Goal: Find specific page/section: Find specific page/section

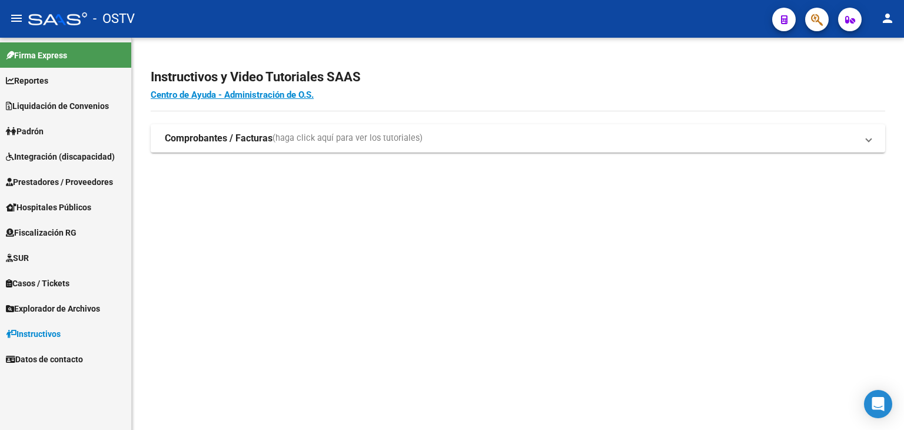
click at [55, 182] on span "Prestadores / Proveedores" at bounding box center [59, 181] width 107 height 13
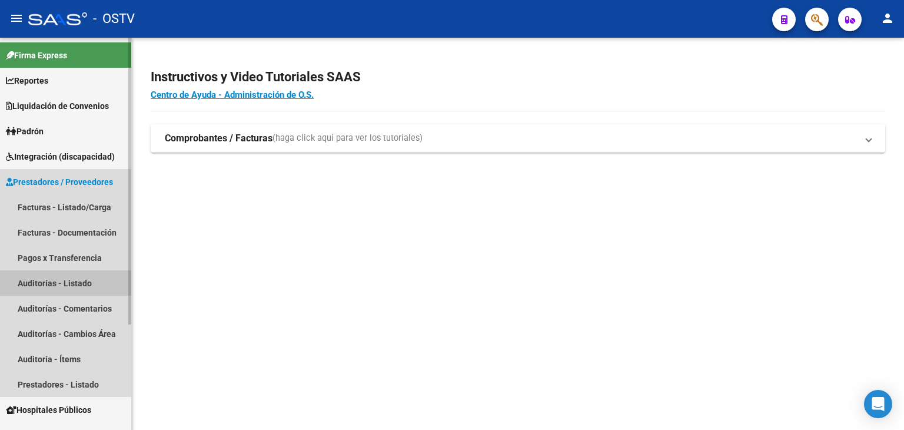
click at [49, 280] on link "Auditorías - Listado" at bounding box center [65, 282] width 131 height 25
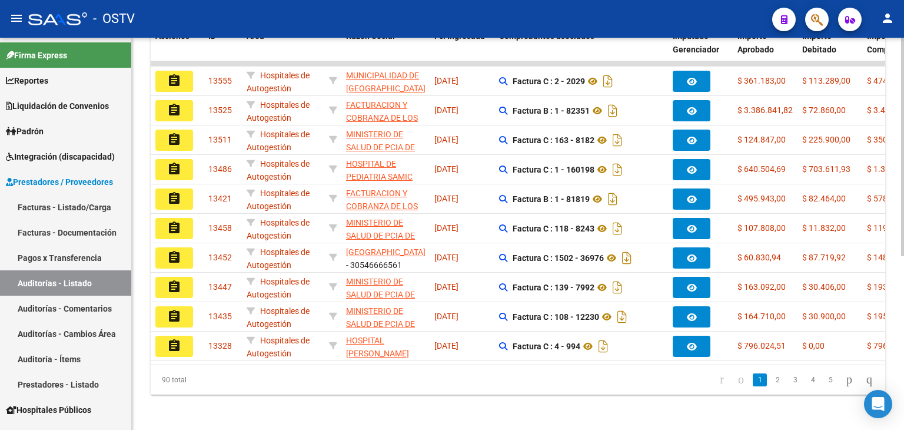
scroll to position [311, 0]
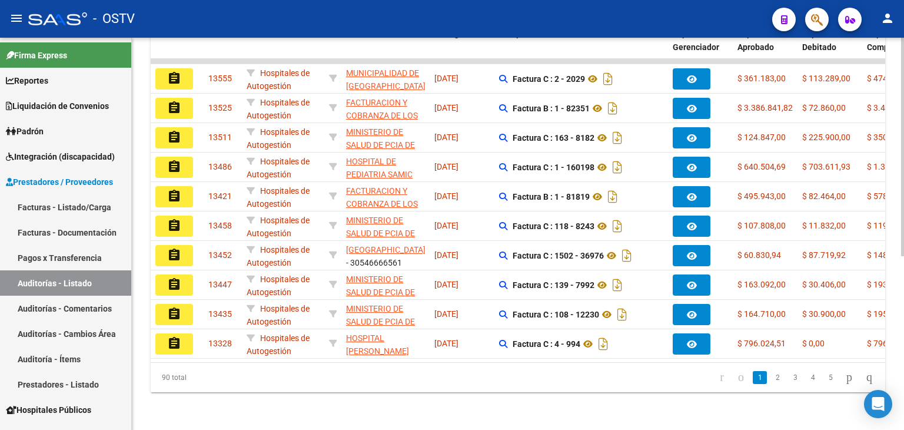
click at [882, 412] on body "menu - OSTV person Firma Express Reportes Ingresos Devengados Detalles por CUIL…" at bounding box center [452, 215] width 904 height 430
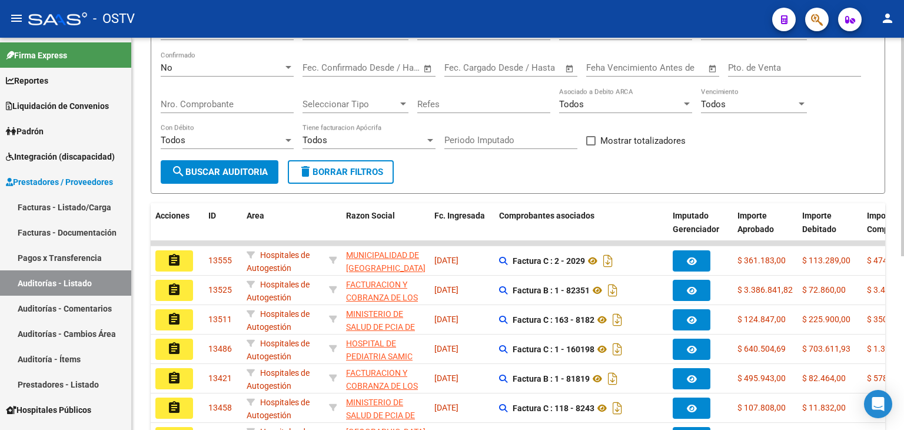
click at [902, 114] on div at bounding box center [903, 216] width 3 height 218
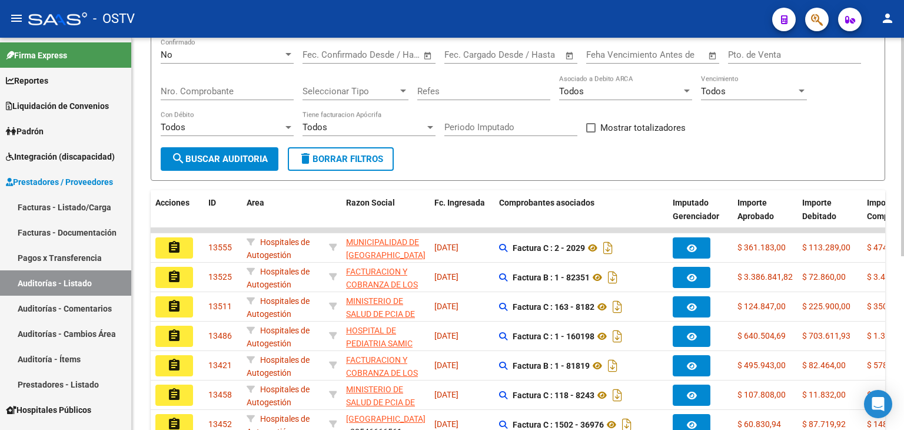
click at [893, 134] on div "PRESTADORES -> Auditoría de Comprobantes / Prestaciones cloud_download Exportar…" at bounding box center [520, 251] width 776 height 696
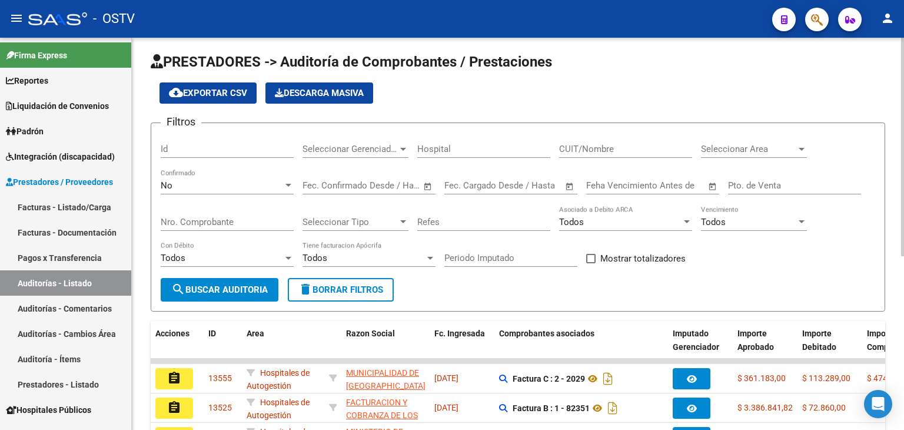
scroll to position [2, 0]
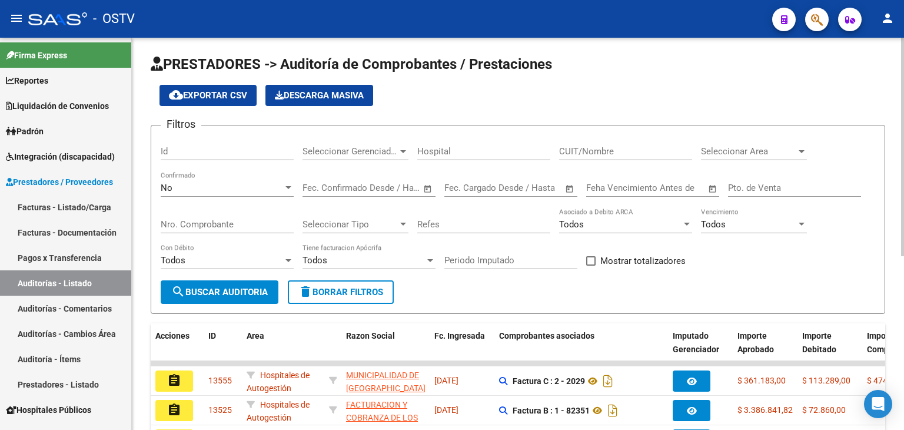
click at [900, 102] on div "PRESTADORES -> Auditoría de Comprobantes / Prestaciones cloud_download Exportar…" at bounding box center [520, 384] width 776 height 696
click at [286, 187] on div at bounding box center [289, 187] width 6 height 3
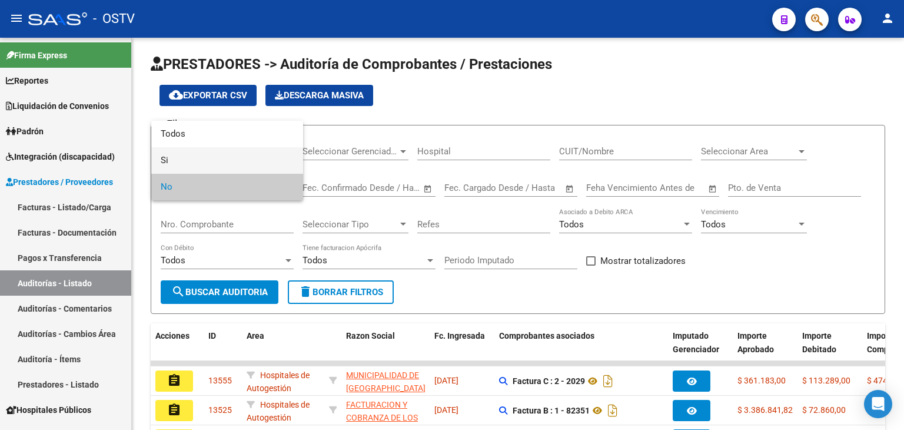
click at [162, 160] on span "Si" at bounding box center [227, 160] width 133 height 26
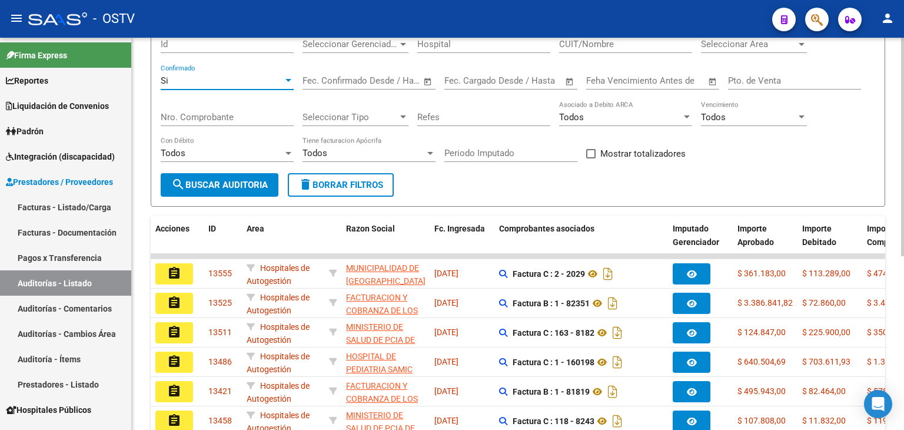
scroll to position [0, 0]
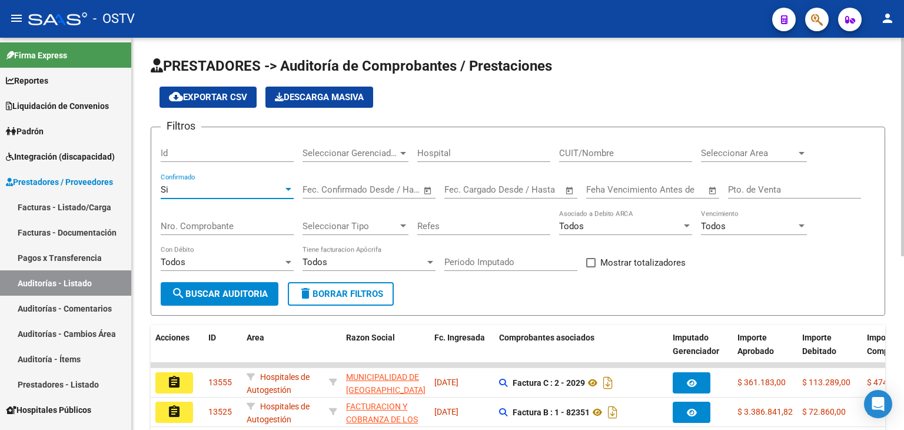
click at [904, 170] on div at bounding box center [903, 147] width 3 height 218
click at [287, 189] on div at bounding box center [289, 189] width 6 height 3
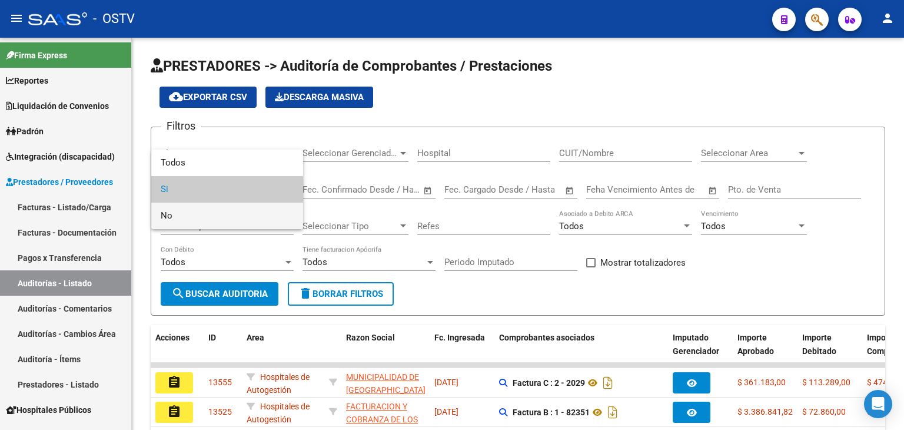
click at [214, 220] on span "No" at bounding box center [227, 216] width 133 height 26
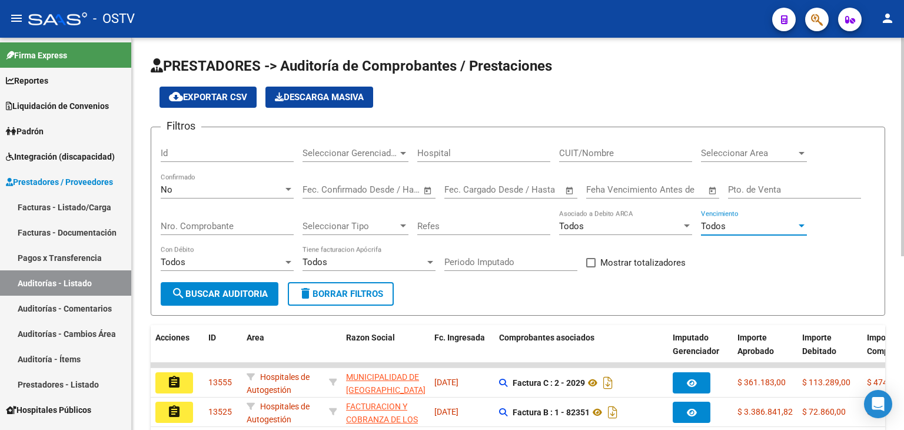
click at [800, 226] on div at bounding box center [802, 225] width 6 height 3
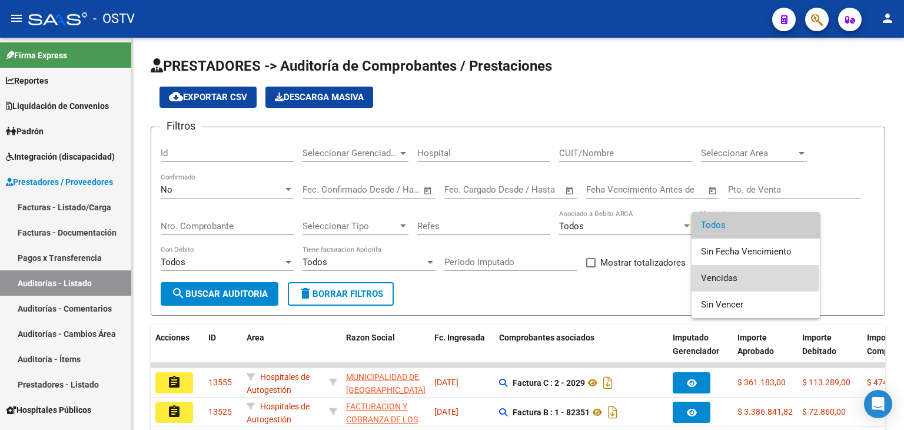
click at [727, 278] on span "Vencidas" at bounding box center [756, 278] width 110 height 26
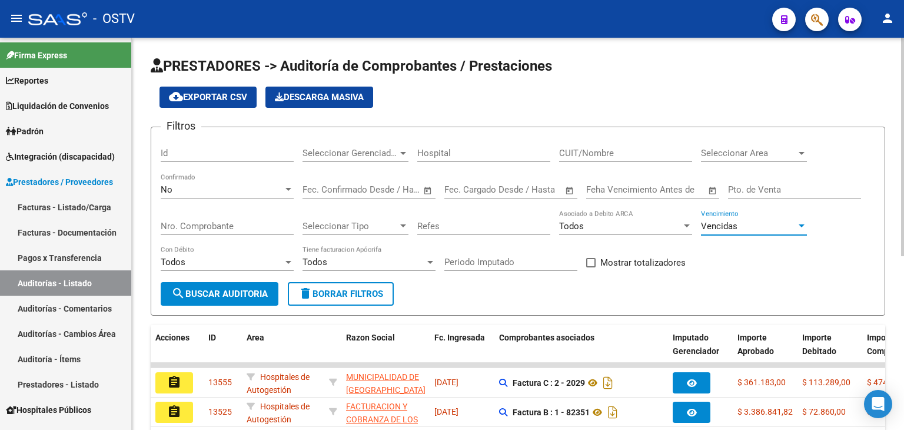
click at [884, 187] on div "PRESTADORES -> Auditoría de Comprobantes / Prestaciones cloud_download Exportar…" at bounding box center [520, 386] width 776 height 696
click at [212, 296] on span "search Buscar Auditoria" at bounding box center [219, 294] width 97 height 11
click at [904, 147] on div at bounding box center [903, 147] width 3 height 218
click at [287, 190] on div at bounding box center [289, 189] width 6 height 3
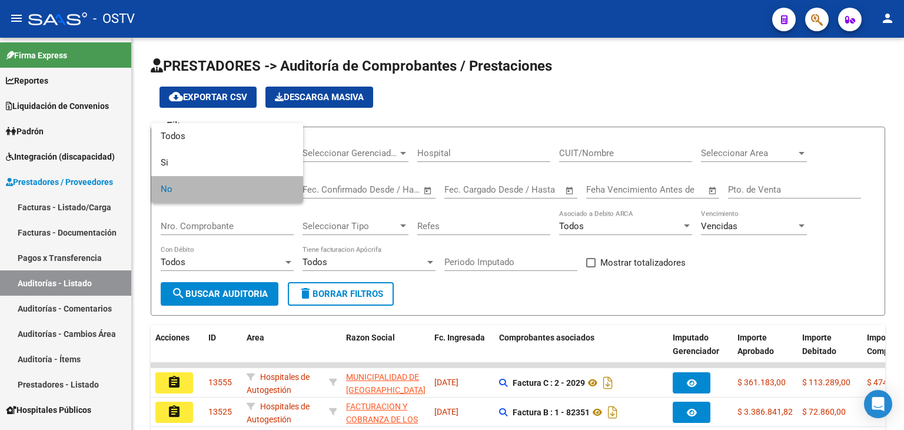
click at [237, 190] on span "No" at bounding box center [227, 189] width 133 height 26
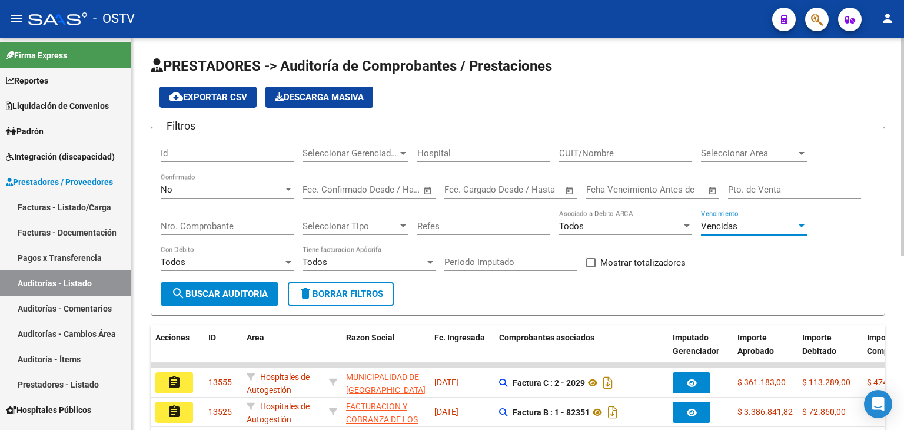
click at [799, 224] on div at bounding box center [802, 225] width 6 height 3
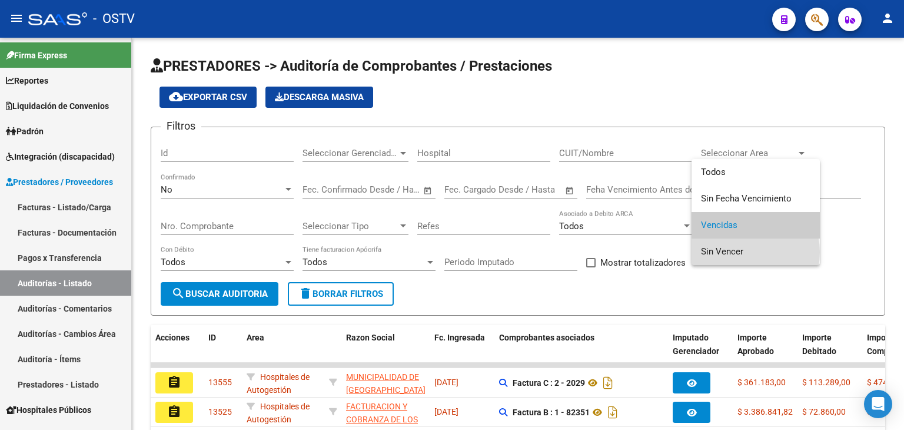
click at [744, 252] on span "Sin Vencer" at bounding box center [756, 251] width 110 height 26
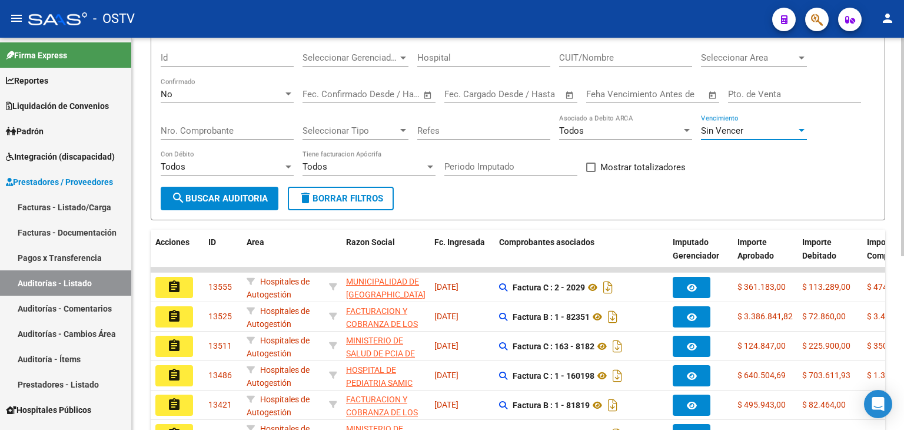
scroll to position [103, 0]
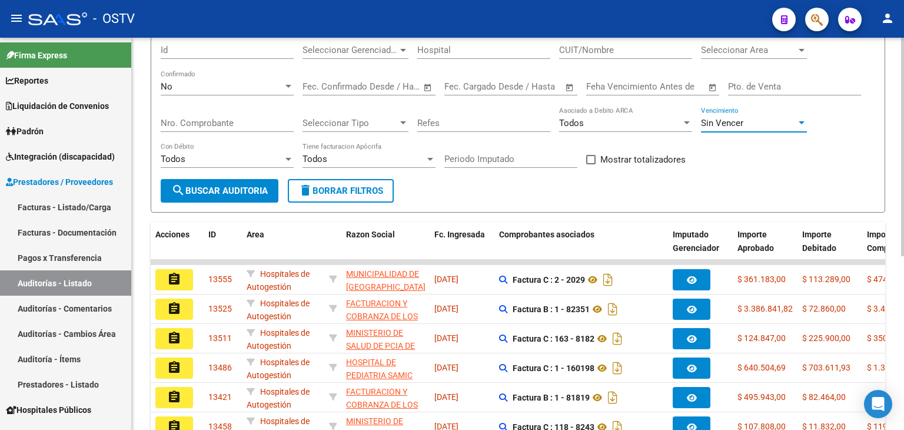
click at [895, 246] on div "PRESTADORES -> Auditoría de Comprobantes / Prestaciones cloud_download Exportar…" at bounding box center [520, 283] width 776 height 696
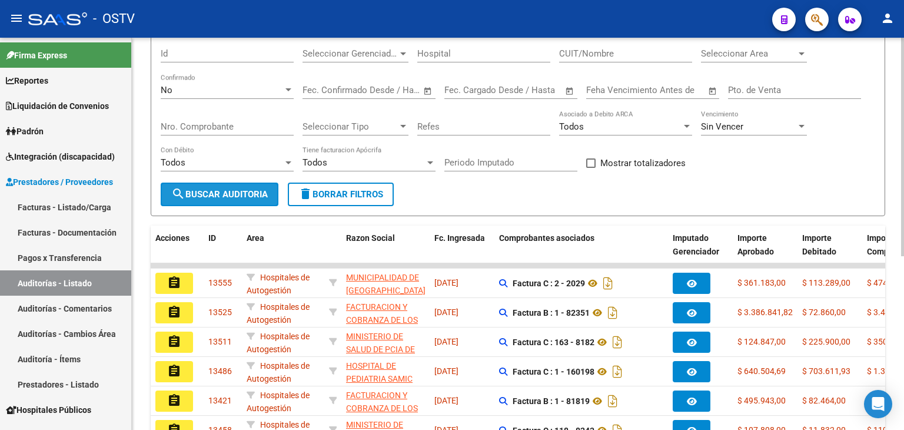
click at [213, 197] on span "search Buscar Auditoria" at bounding box center [219, 194] width 97 height 11
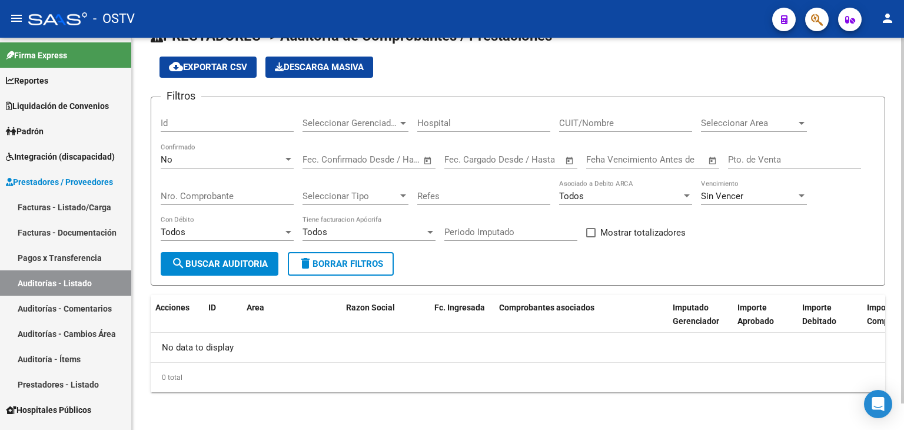
scroll to position [28, 0]
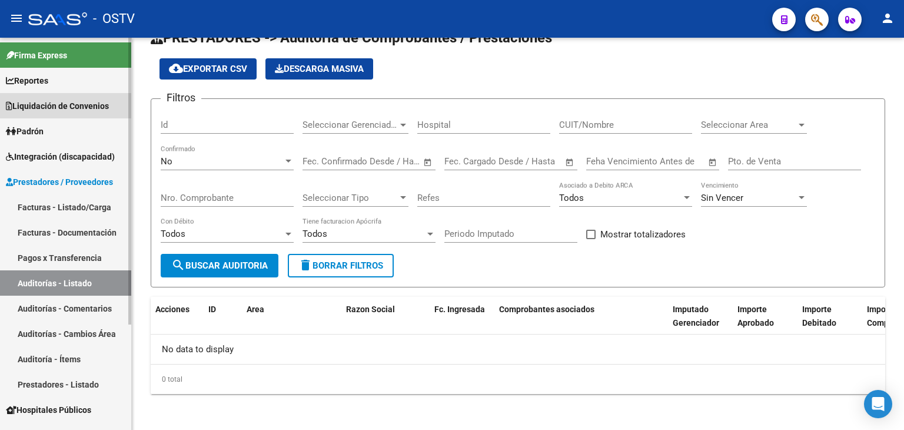
click at [47, 107] on span "Liquidación de Convenios" at bounding box center [57, 106] width 103 height 13
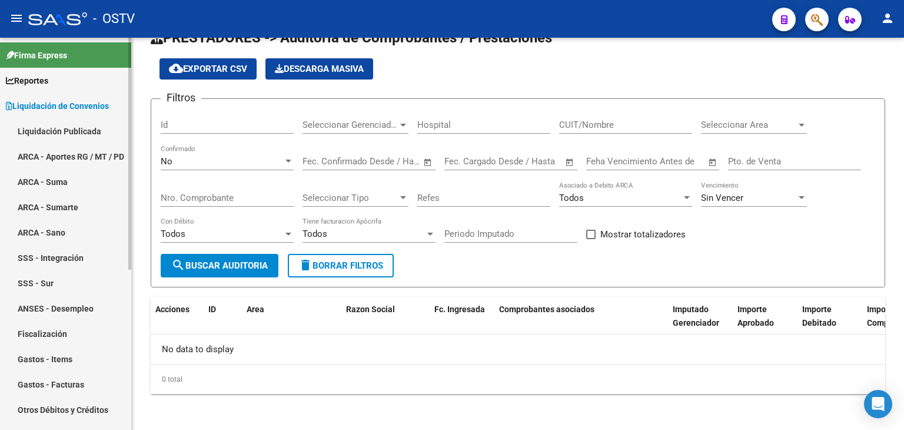
click at [49, 128] on link "Liquidación Publicada" at bounding box center [65, 130] width 131 height 25
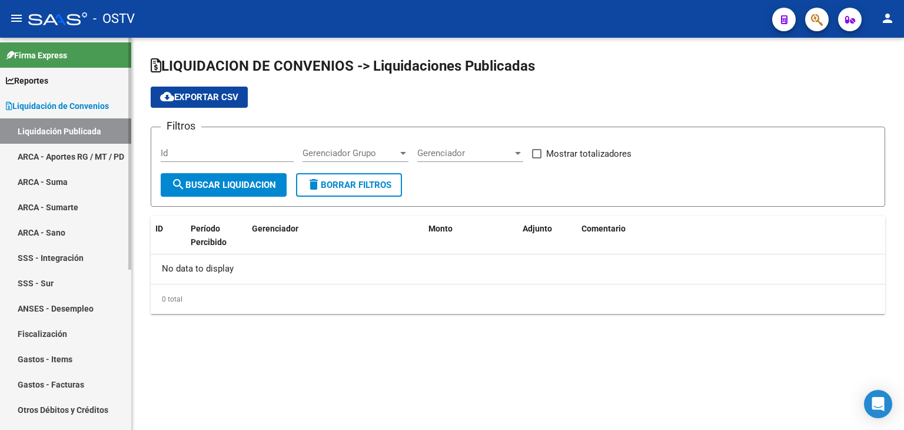
checkbox input "true"
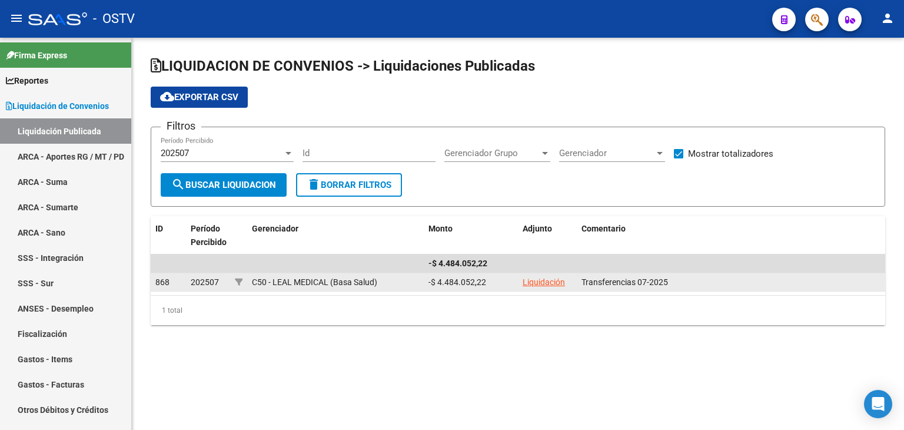
click at [547, 281] on link "Liquidación" at bounding box center [544, 281] width 42 height 9
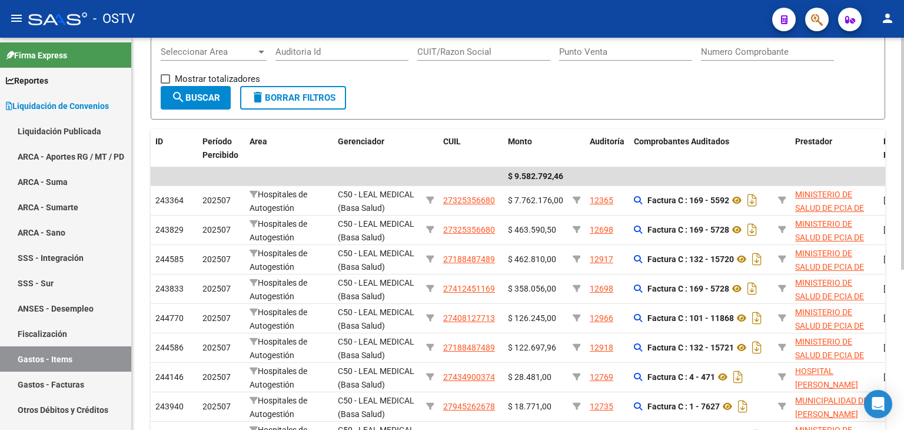
scroll to position [146, 0]
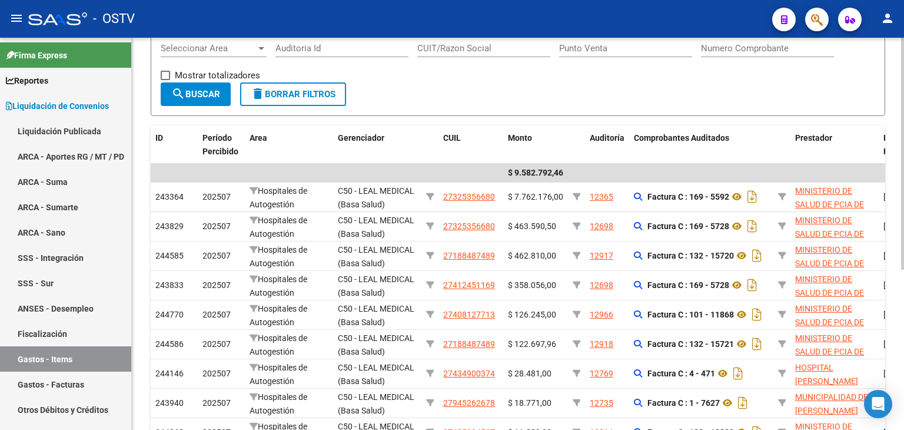
click at [894, 236] on div "LIQUIDACION DE CONVENIOS -> Gastos Detallados - Items cloud_download Exportar C…" at bounding box center [520, 220] width 776 height 657
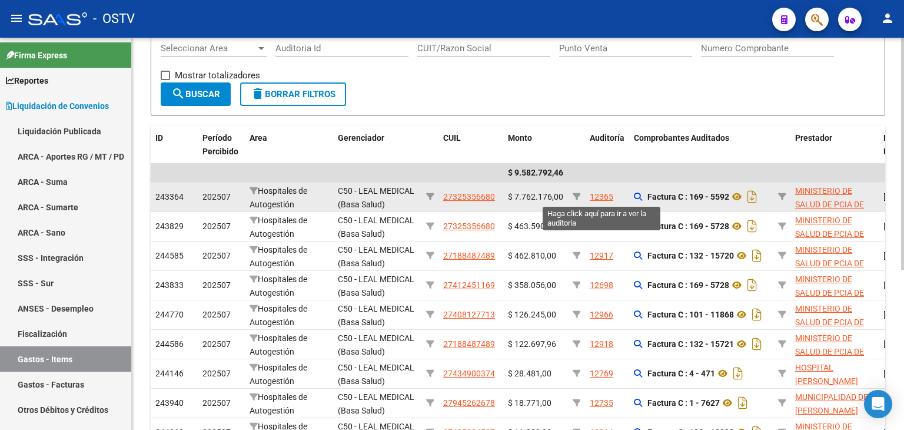
click at [603, 196] on div "12365" at bounding box center [602, 197] width 24 height 14
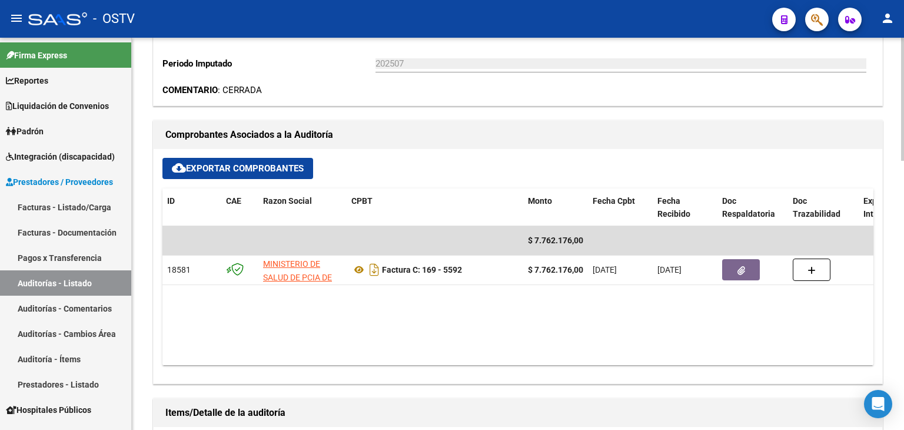
scroll to position [417, 0]
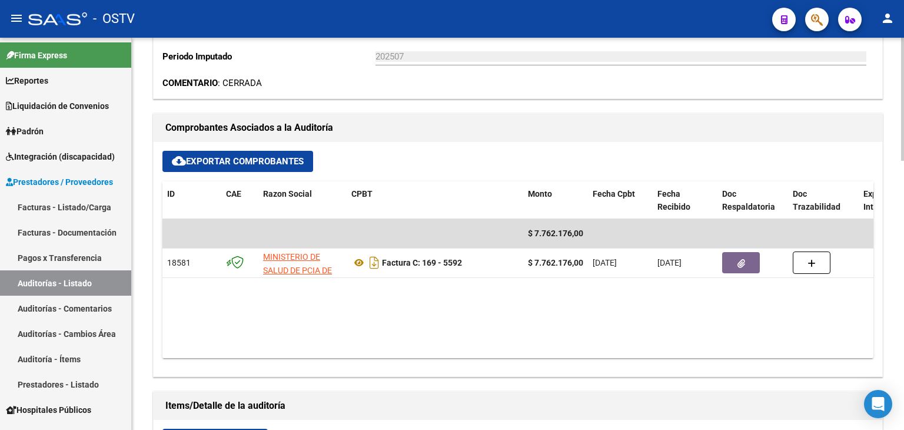
click at [904, 248] on div at bounding box center [903, 229] width 3 height 123
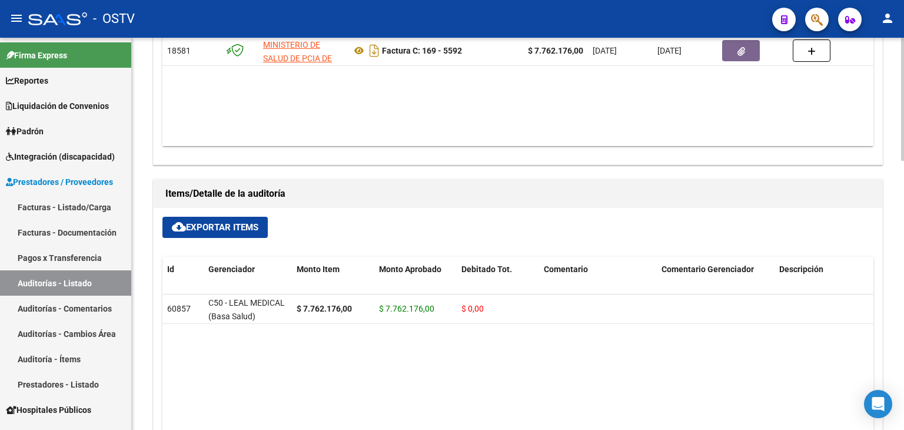
scroll to position [635, 0]
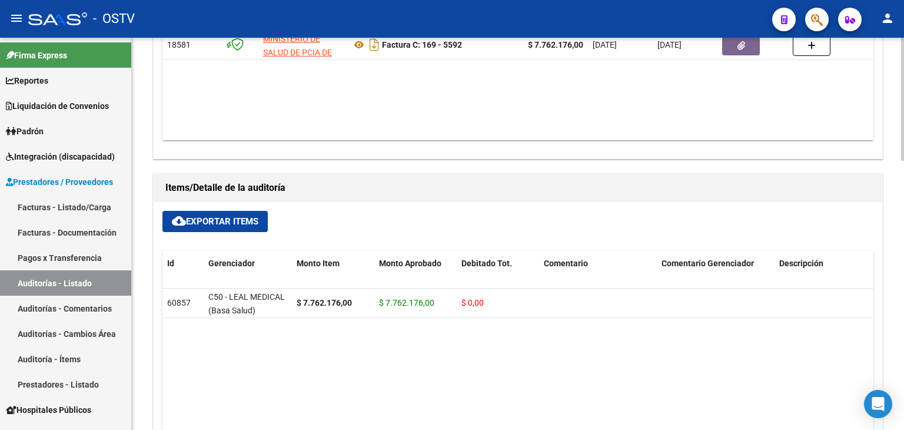
click at [900, 304] on div "arrow_back Editar 12365 cloud_download Generar informe Esta auditoría ya fue co…" at bounding box center [520, 28] width 776 height 1251
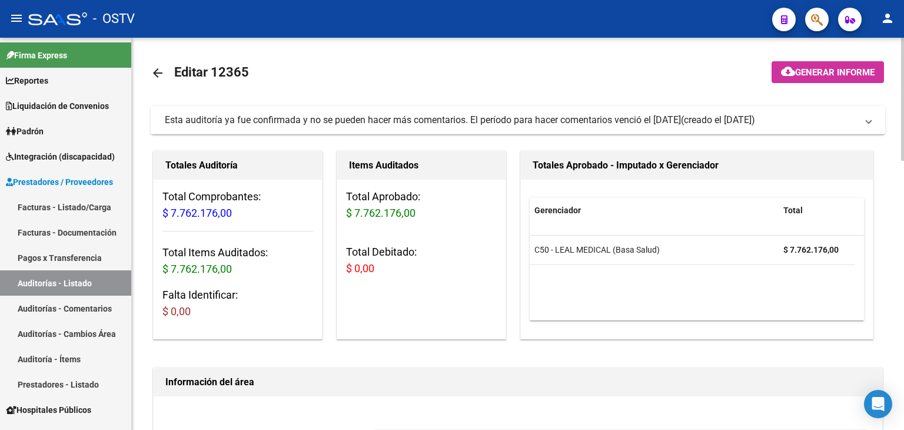
scroll to position [0, 0]
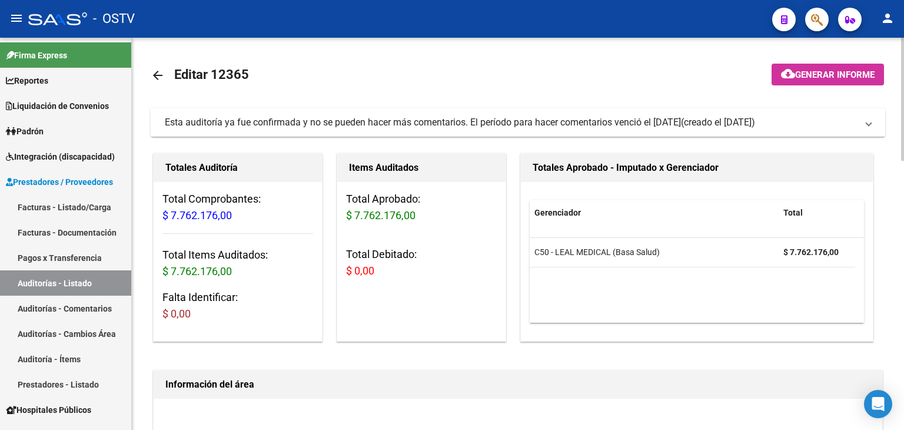
click at [155, 74] on mat-icon "arrow_back" at bounding box center [158, 75] width 14 height 14
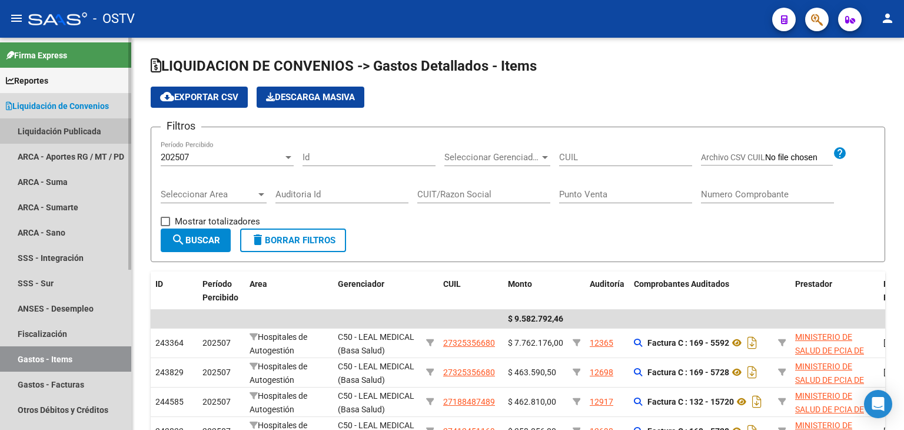
click at [56, 128] on link "Liquidación Publicada" at bounding box center [65, 130] width 131 height 25
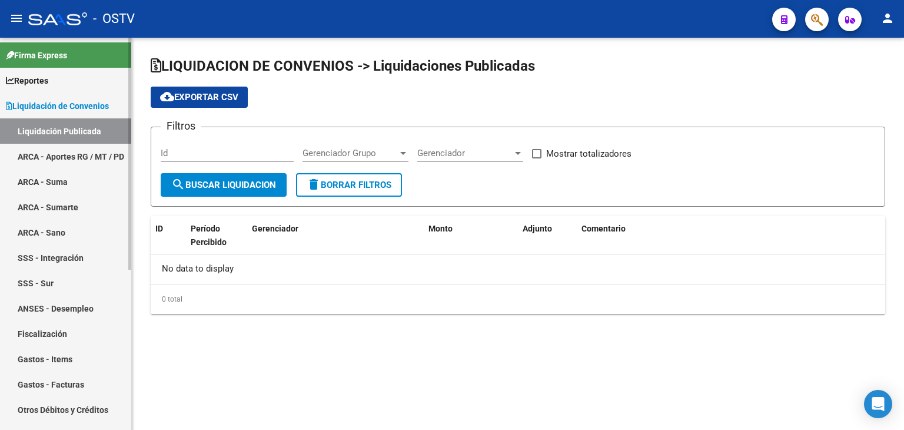
checkbox input "true"
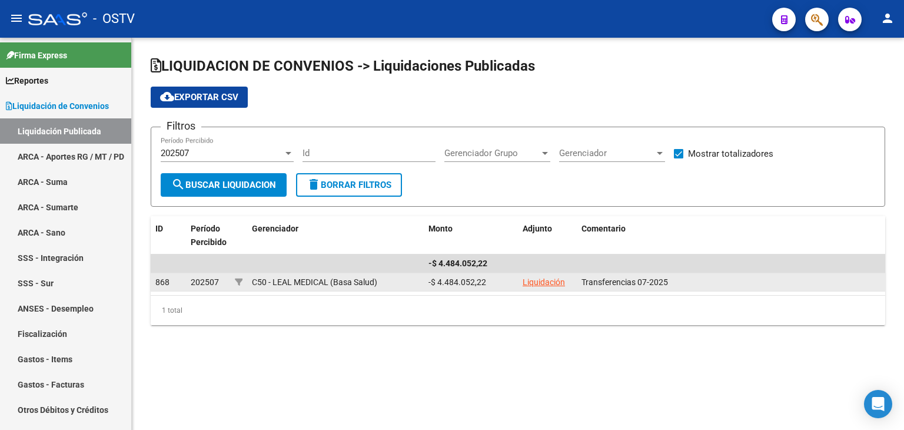
click at [544, 281] on link "Liquidación" at bounding box center [544, 281] width 42 height 9
